Goal: Information Seeking & Learning: Learn about a topic

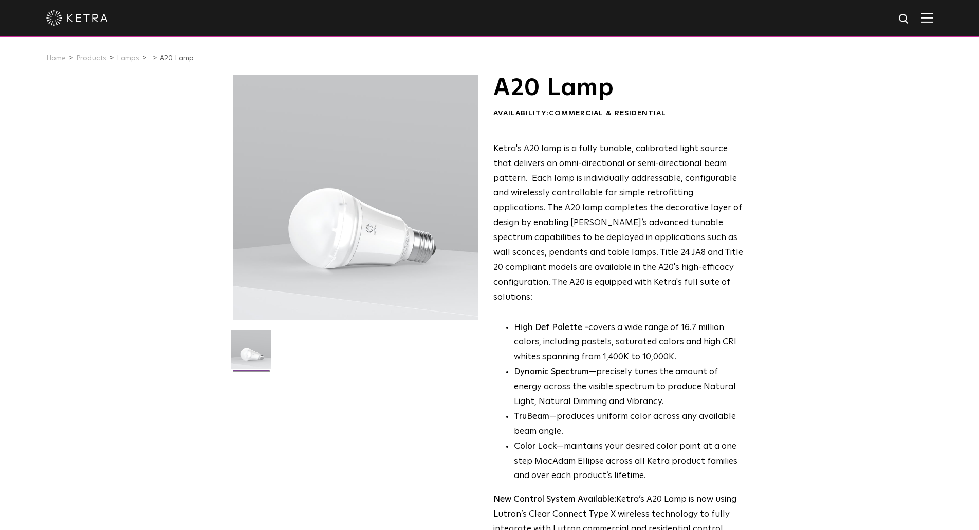
drag, startPoint x: 0, startPoint y: 0, endPoint x: 333, endPoint y: 219, distance: 398.6
click at [333, 219] on div at bounding box center [355, 197] width 245 height 245
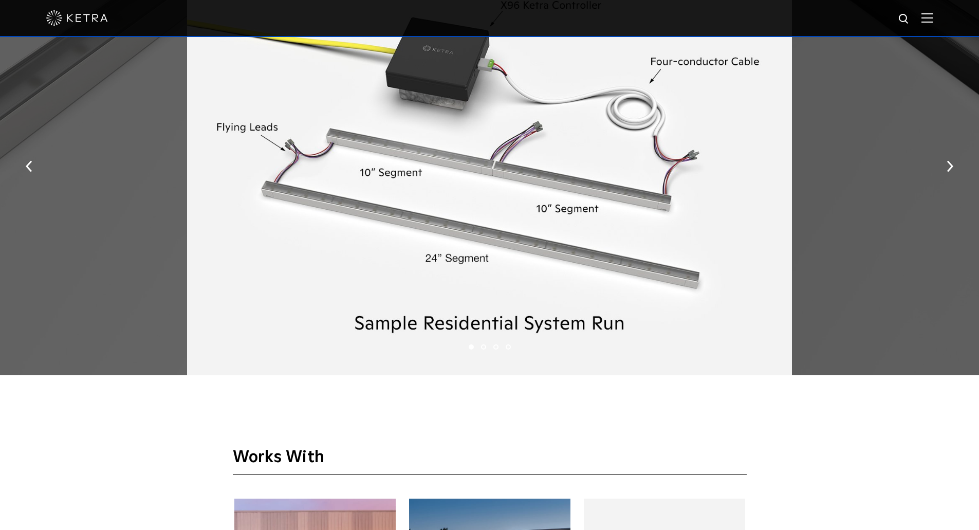
scroll to position [1542, 0]
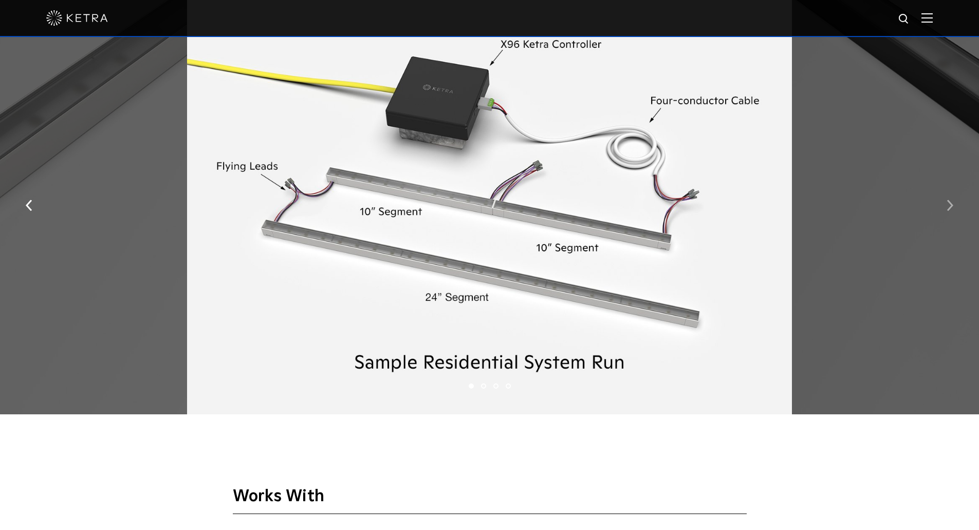
click at [951, 204] on button "button" at bounding box center [950, 204] width 22 height 35
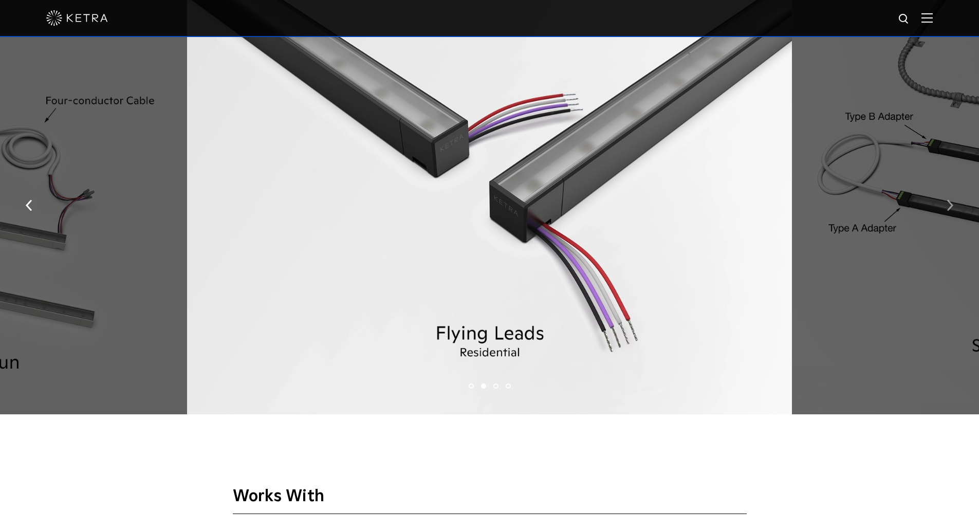
click at [951, 204] on button "button" at bounding box center [950, 204] width 22 height 35
click at [950, 208] on img "button" at bounding box center [950, 205] width 7 height 11
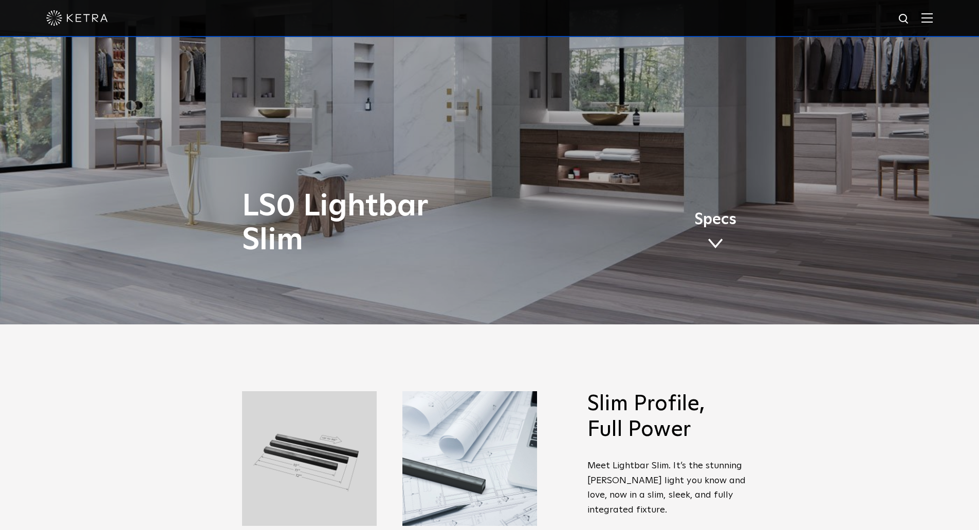
scroll to position [0, 0]
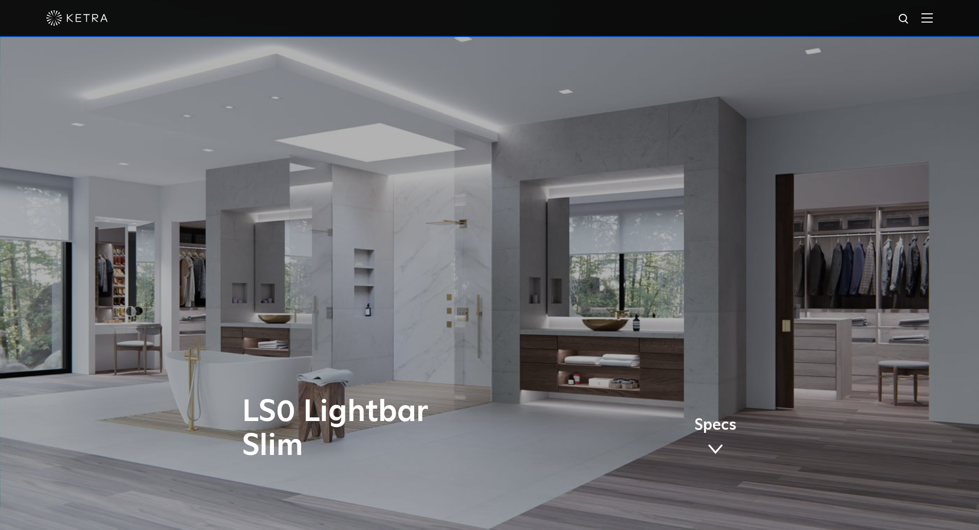
click at [46, 22] on img at bounding box center [77, 17] width 62 height 15
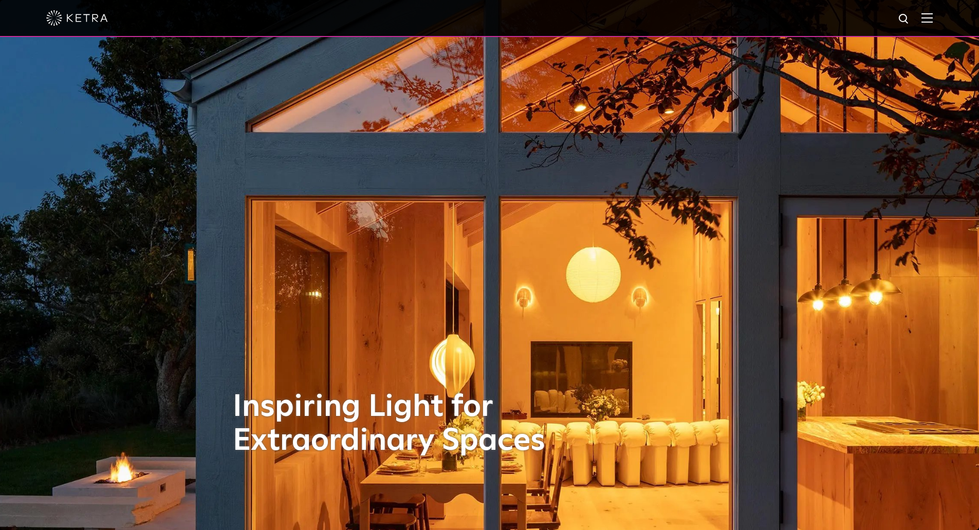
click at [933, 14] on img at bounding box center [927, 18] width 11 height 10
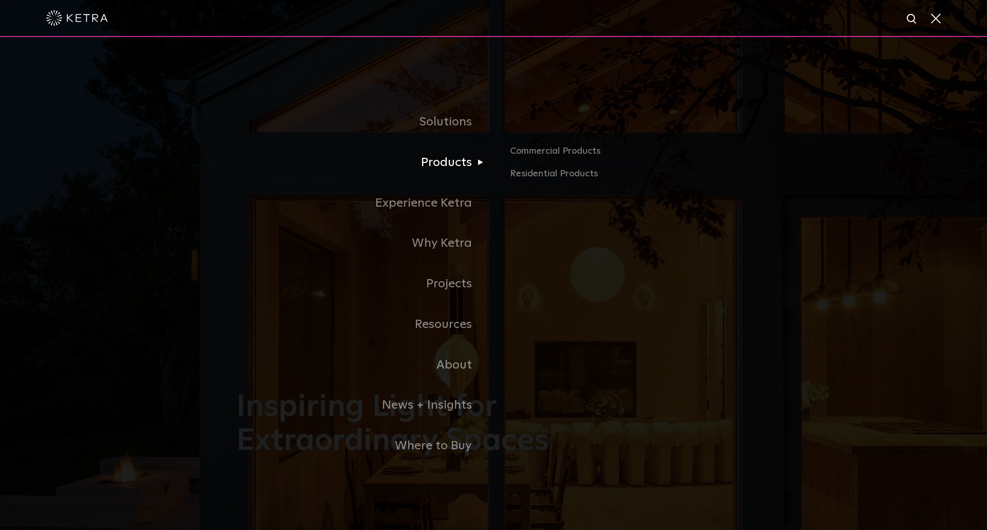
click at [436, 178] on link "Products" at bounding box center [364, 162] width 257 height 41
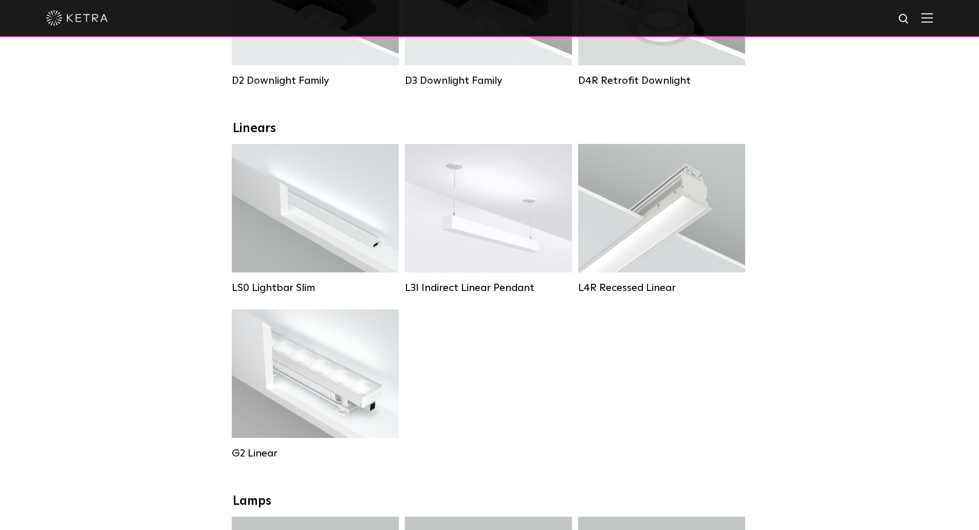
scroll to position [308, 0]
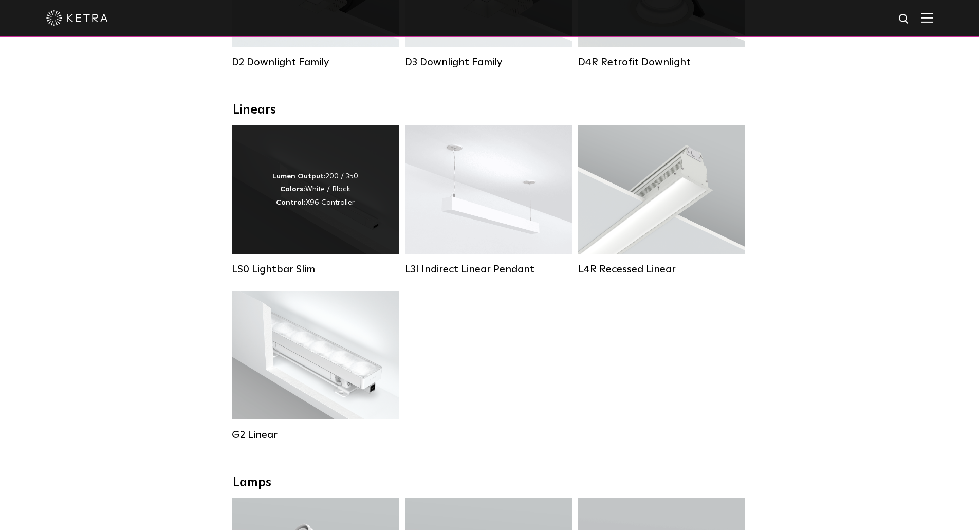
click at [277, 220] on div "Lumen Output: 200 / 350 Colors: White / Black Control: X96 Controller" at bounding box center [315, 189] width 167 height 128
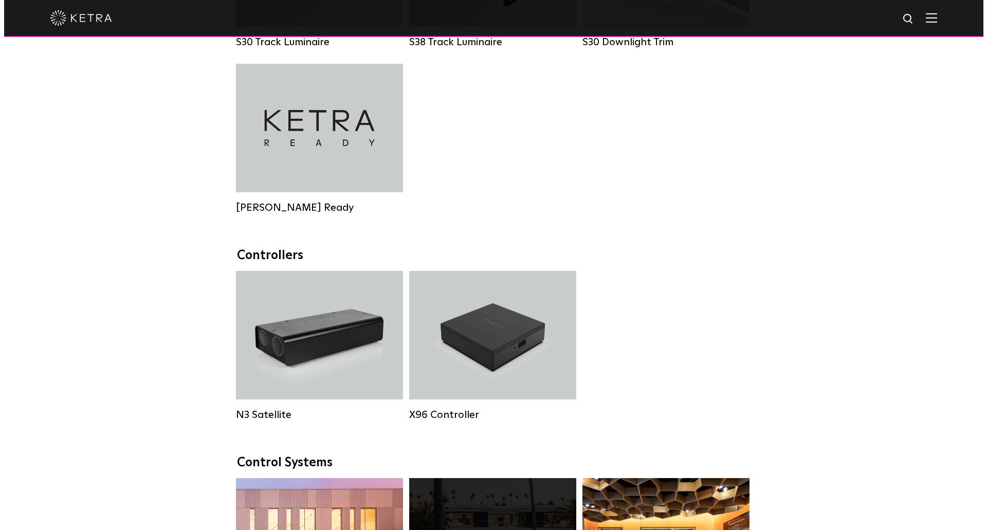
scroll to position [1285, 0]
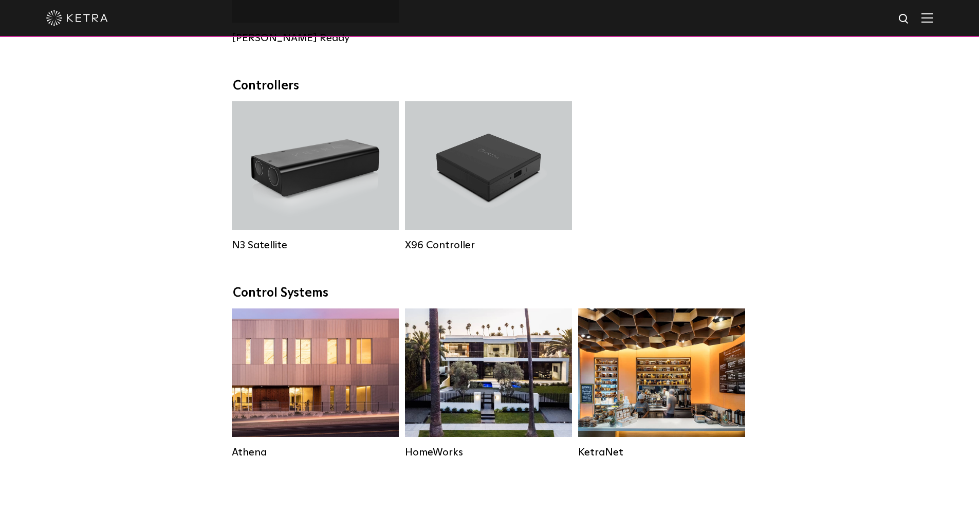
click at [933, 25] on div at bounding box center [489, 18] width 887 height 36
click at [933, 21] on img at bounding box center [927, 18] width 11 height 10
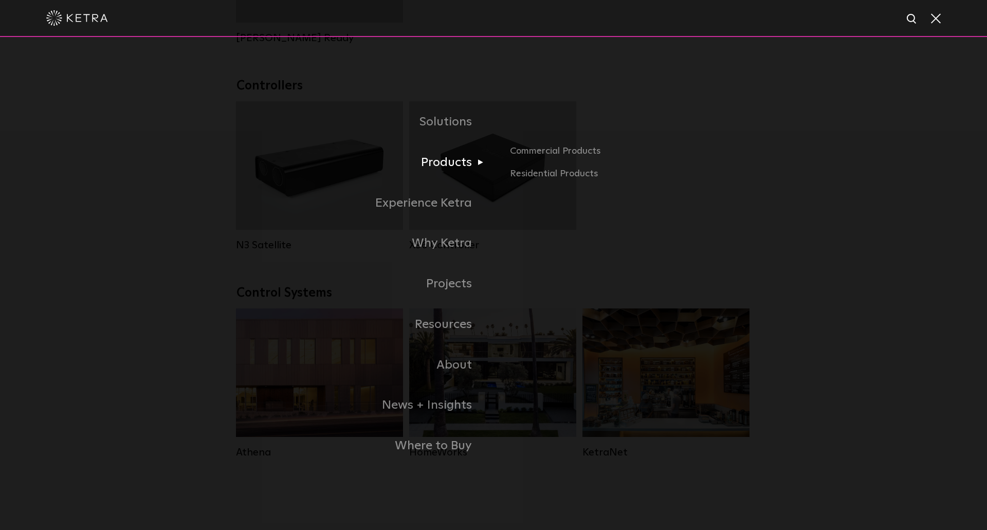
click at [468, 172] on link "Products" at bounding box center [364, 162] width 257 height 41
